Goal: Task Accomplishment & Management: Manage account settings

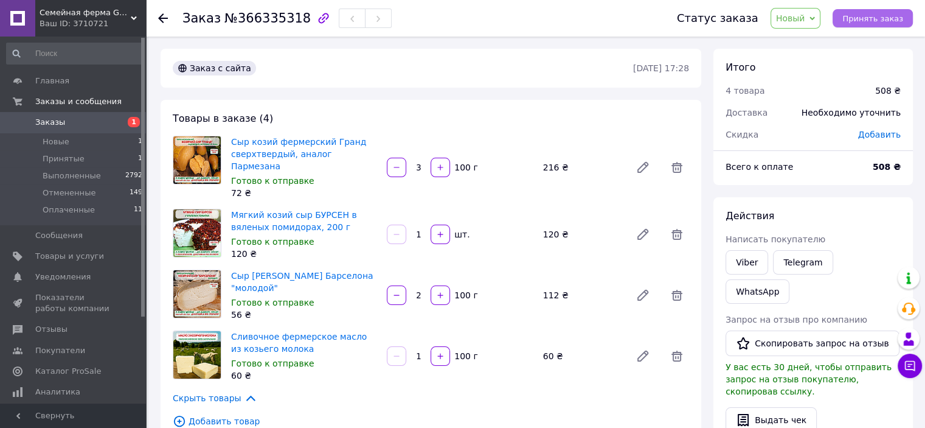
click at [881, 21] on span "Принять заказ" at bounding box center [873, 18] width 61 height 9
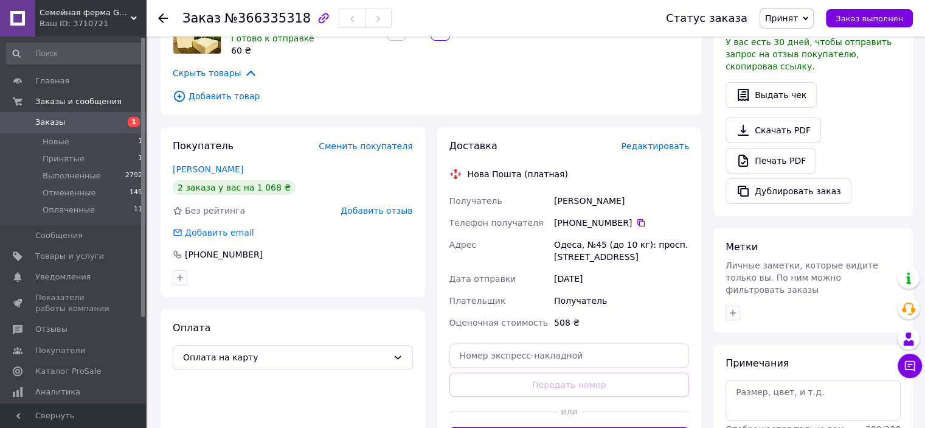
scroll to position [291, 0]
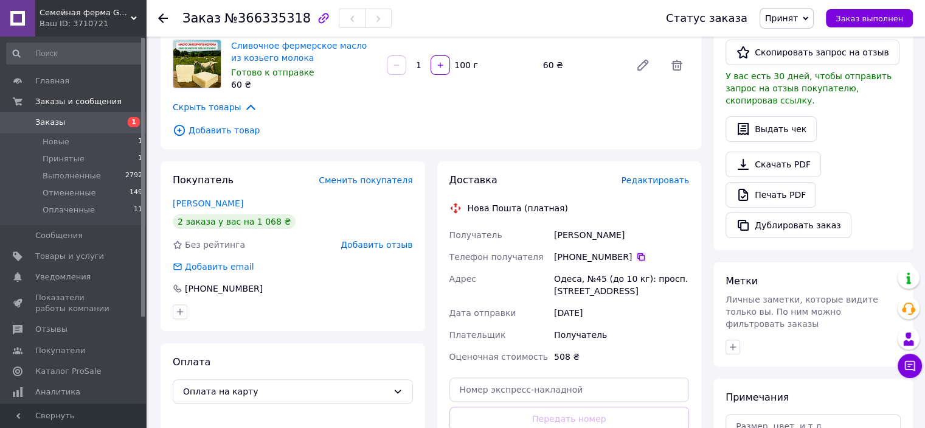
click at [636, 252] on icon at bounding box center [641, 257] width 10 height 10
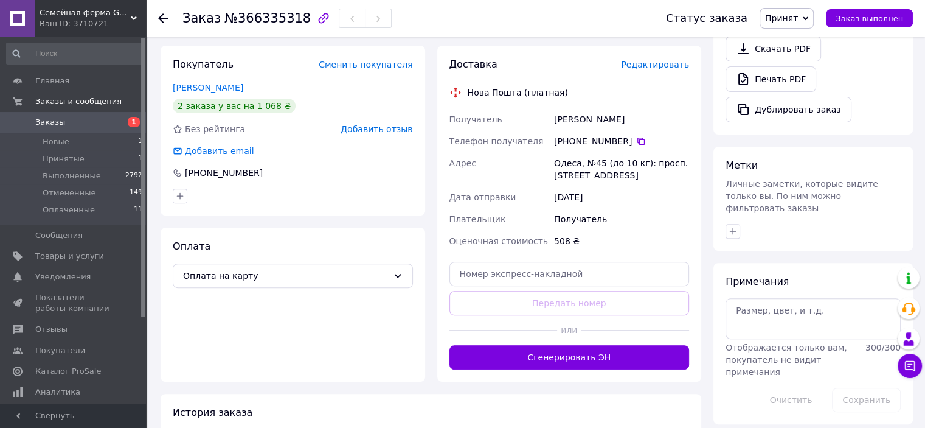
scroll to position [412, 0]
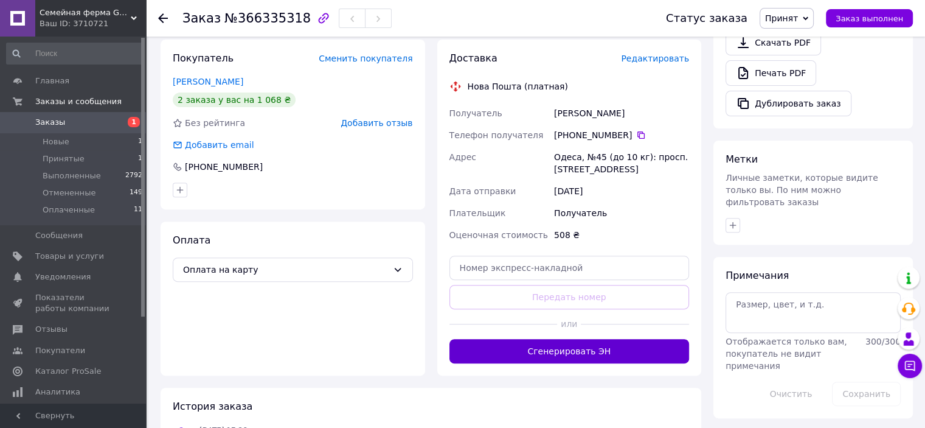
click at [602, 339] on button "Сгенерировать ЭН" at bounding box center [570, 351] width 240 height 24
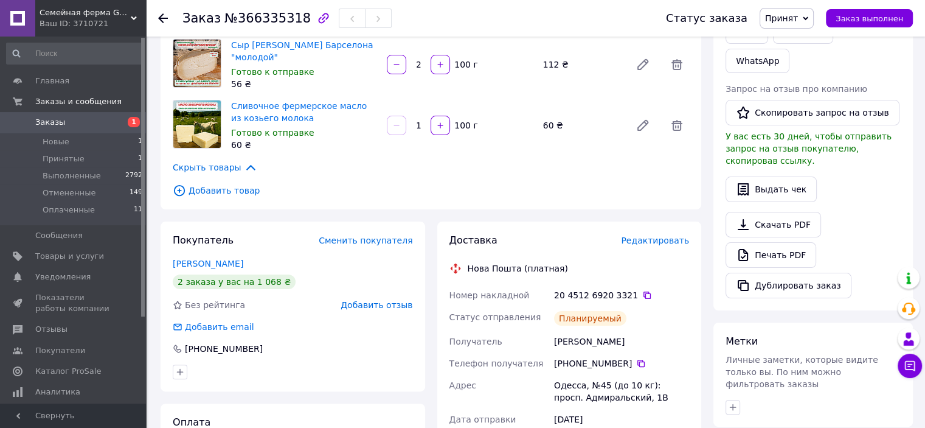
scroll to position [230, 0]
click at [644, 292] on icon at bounding box center [647, 295] width 7 height 7
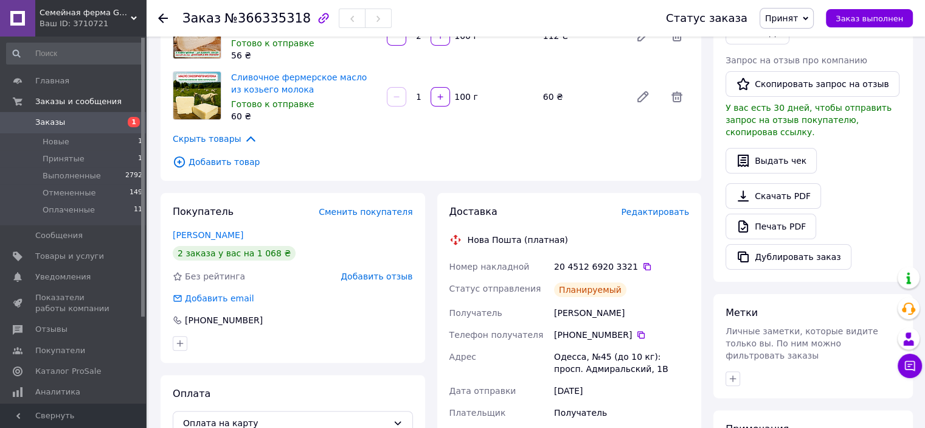
scroll to position [304, 0]
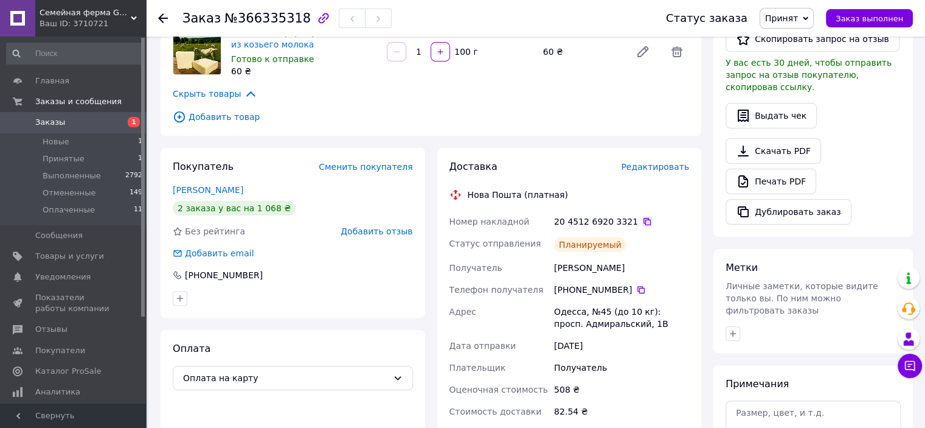
click at [644, 218] on icon at bounding box center [647, 221] width 7 height 7
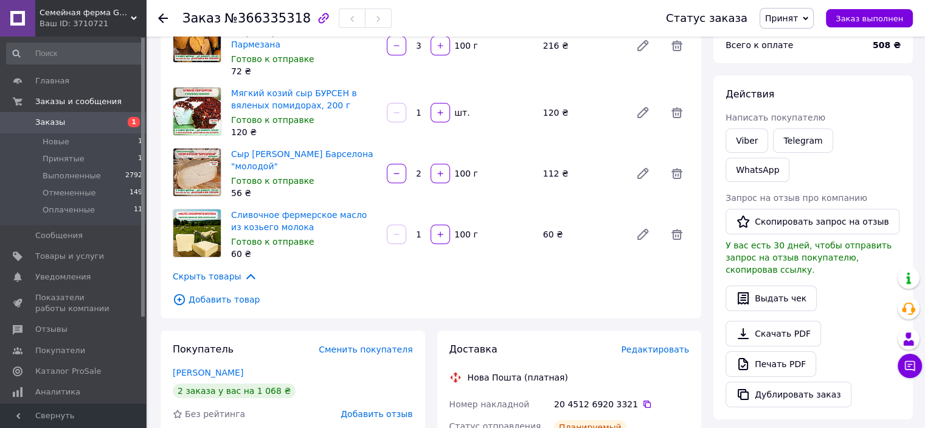
scroll to position [0, 0]
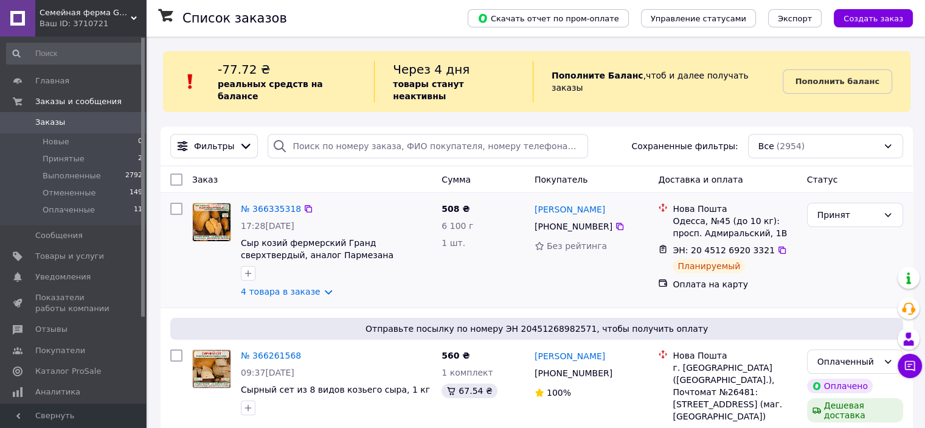
click at [415, 285] on div "4 товара в заказе" at bounding box center [336, 291] width 191 height 12
click at [339, 179] on div "Заказ Сумма Покупатель Доставка и оплата Статус" at bounding box center [537, 179] width 752 height 27
